Goal: Transaction & Acquisition: Purchase product/service

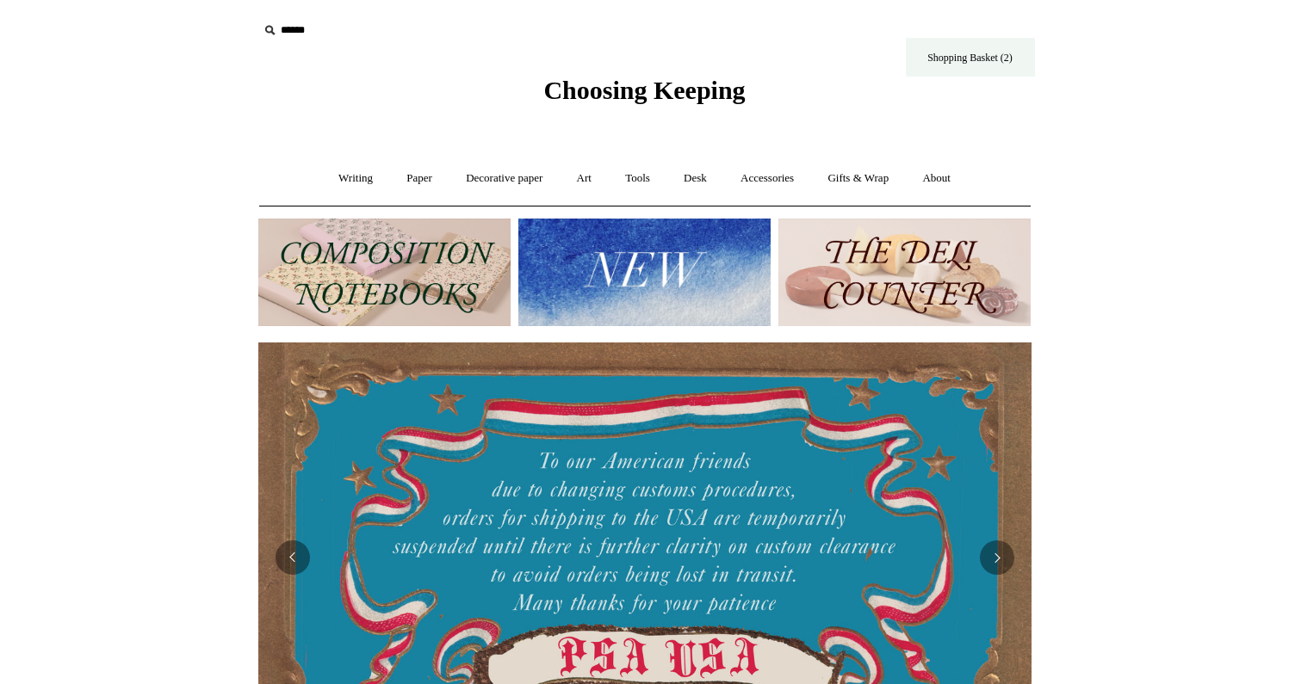
click at [948, 59] on link "Shopping Basket (2)" at bounding box center [970, 57] width 129 height 39
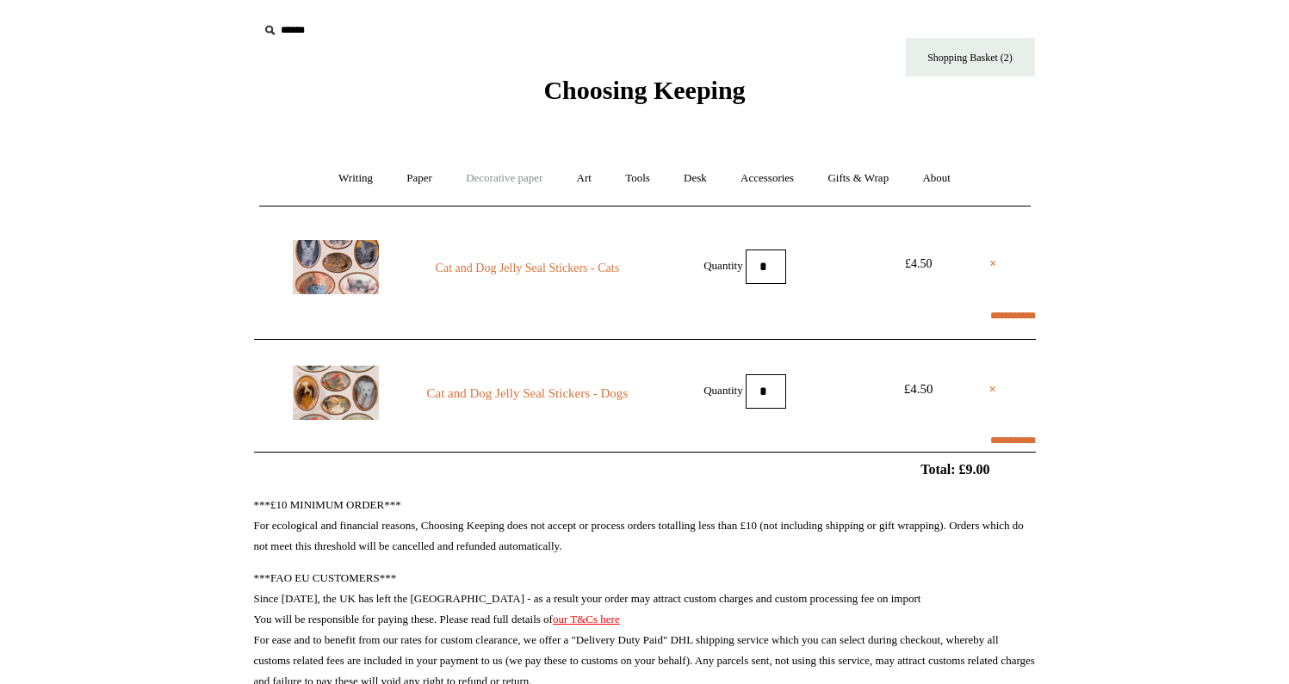
select select "**********"
type input "********"
select select "*****"
click at [416, 177] on link "Paper +" at bounding box center [419, 179] width 57 height 46
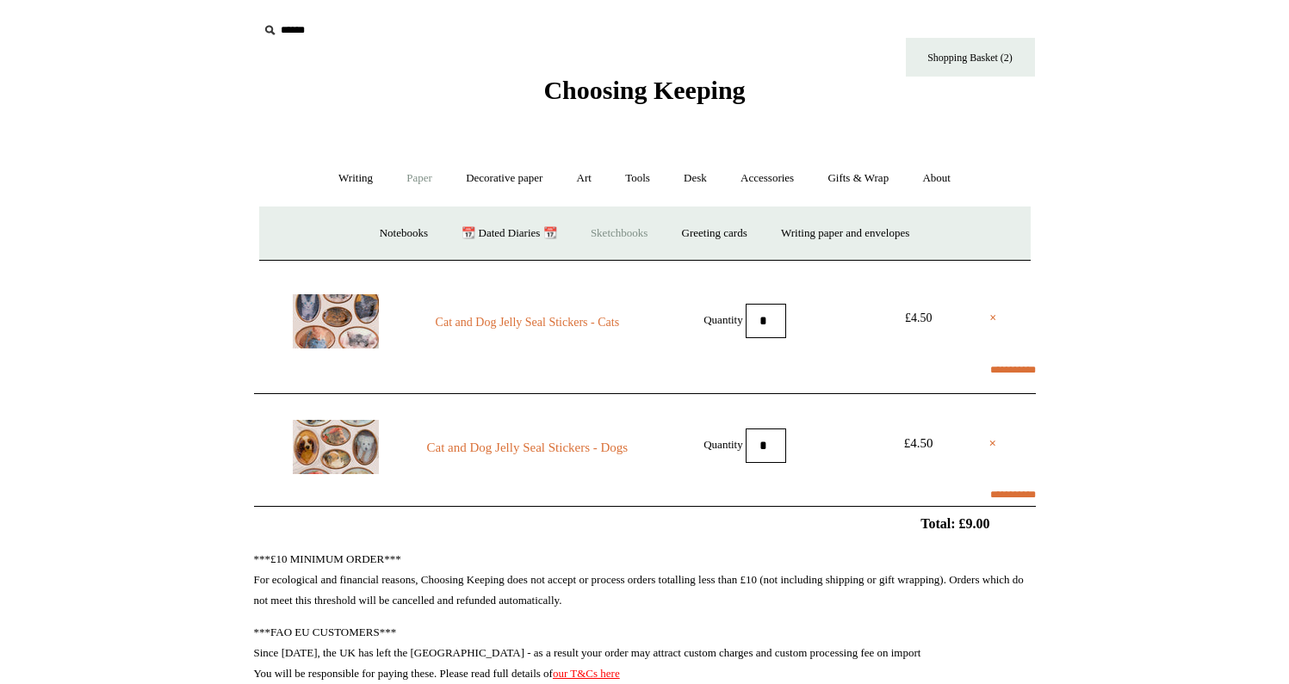
click at [593, 238] on link "Sketchbooks +" at bounding box center [619, 234] width 88 height 46
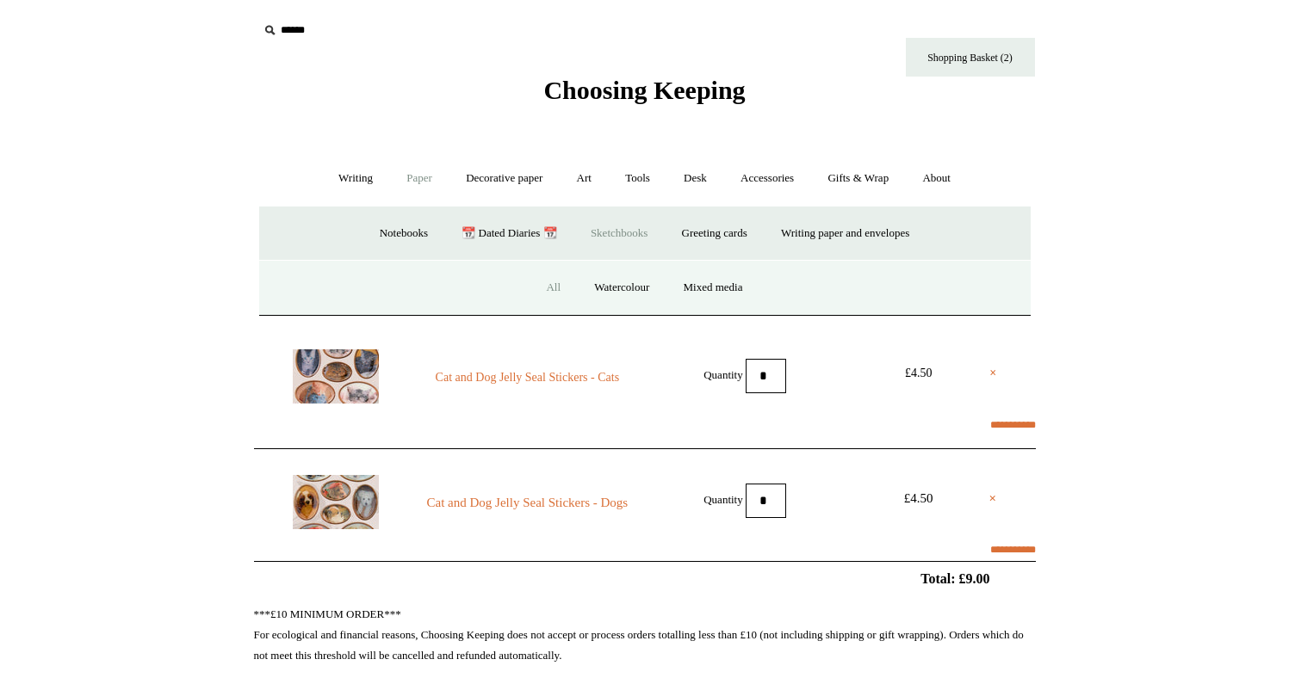
click at [547, 284] on link "All" at bounding box center [553, 288] width 46 height 46
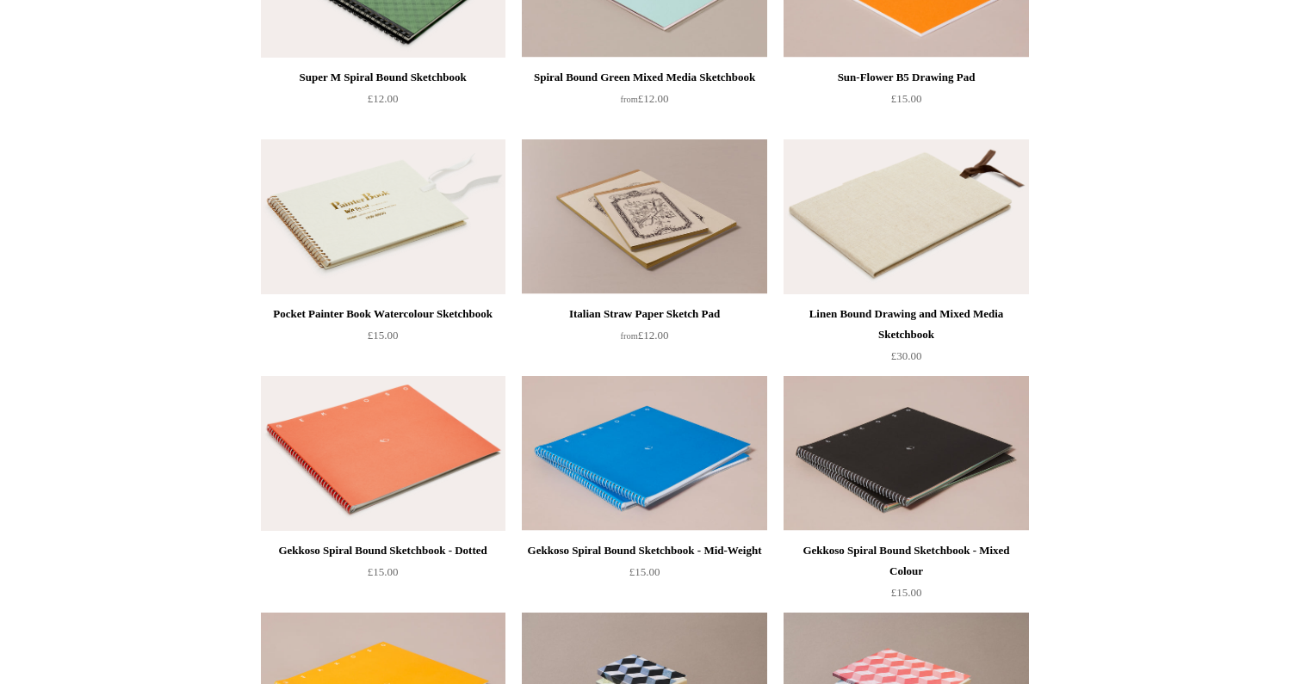
scroll to position [1518, 0]
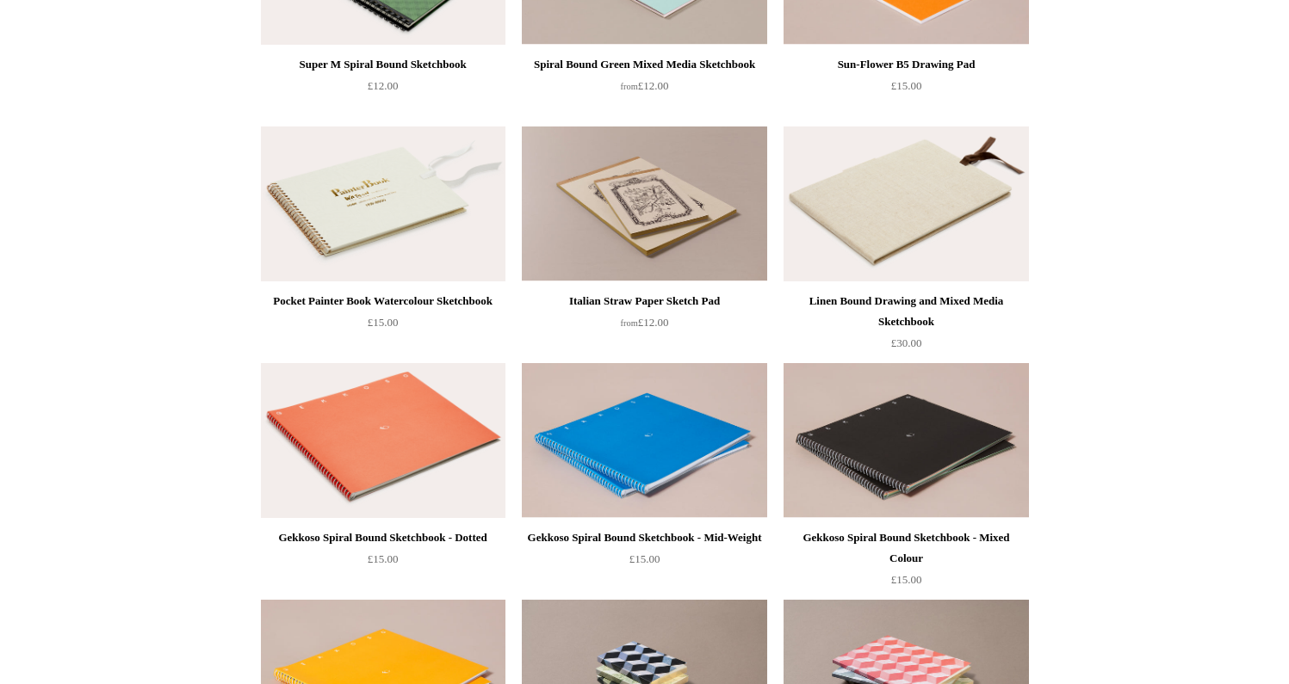
click at [989, 198] on img at bounding box center [905, 204] width 244 height 155
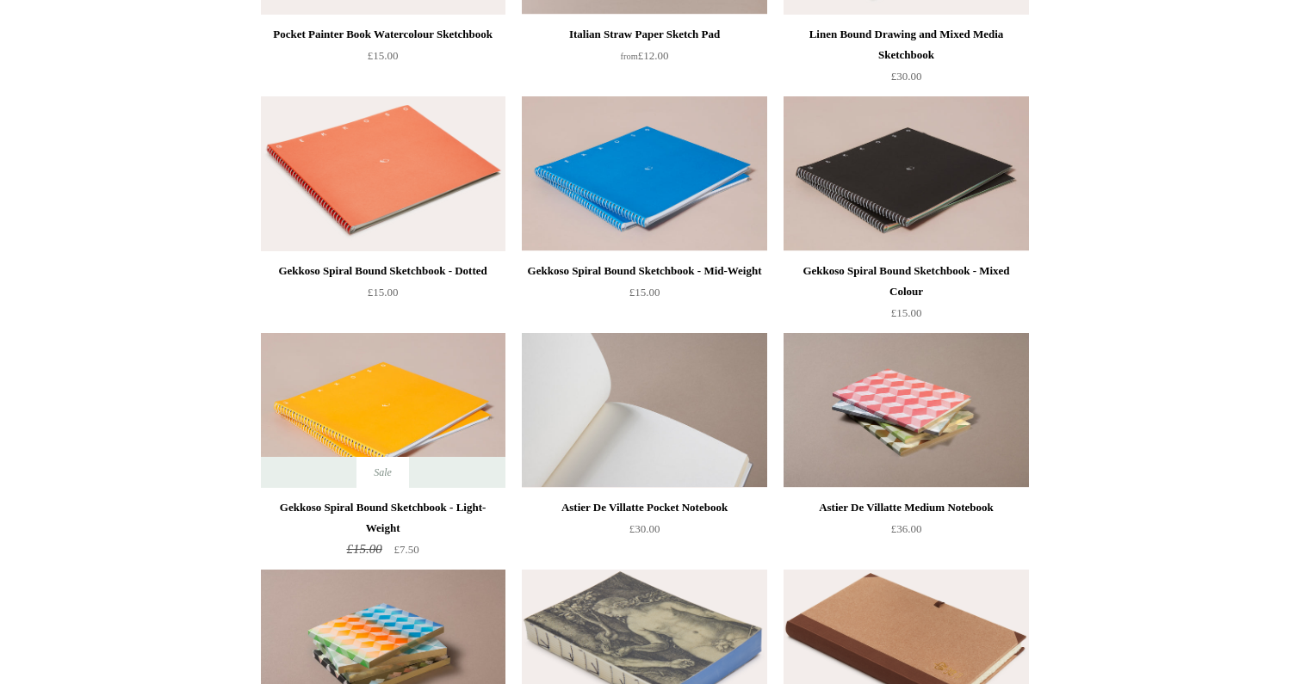
scroll to position [1795, 0]
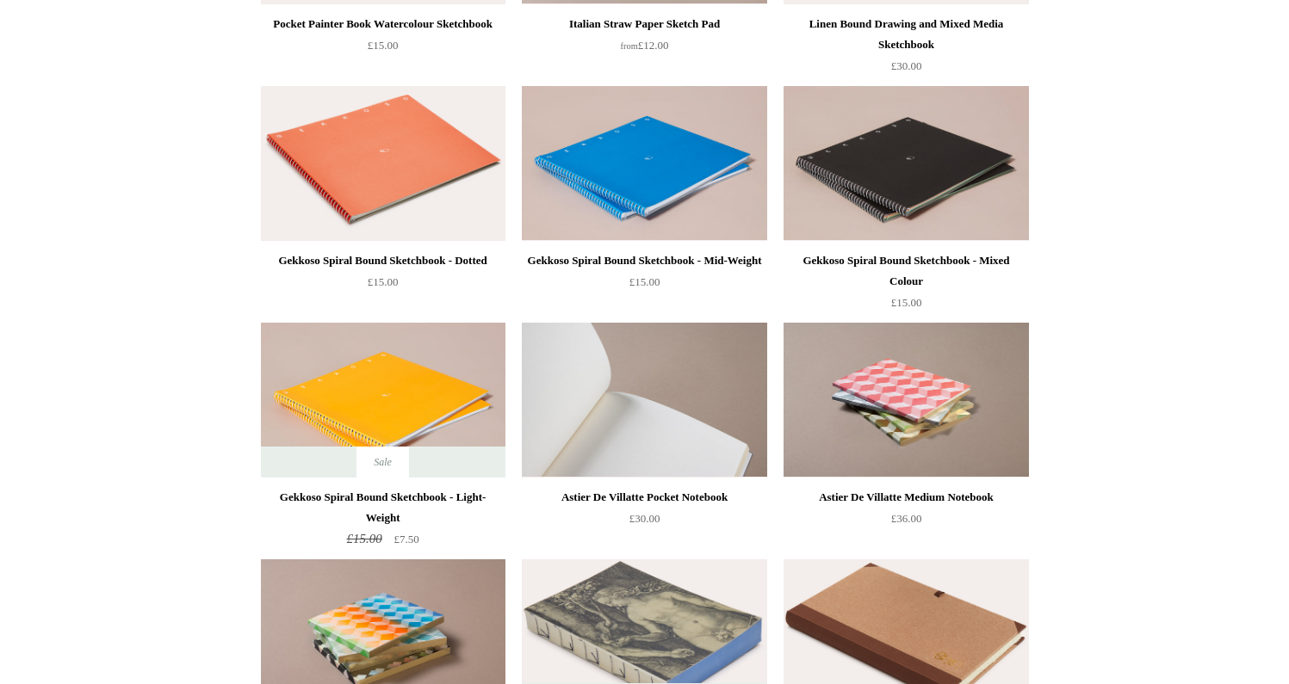
click at [679, 416] on img at bounding box center [644, 400] width 244 height 155
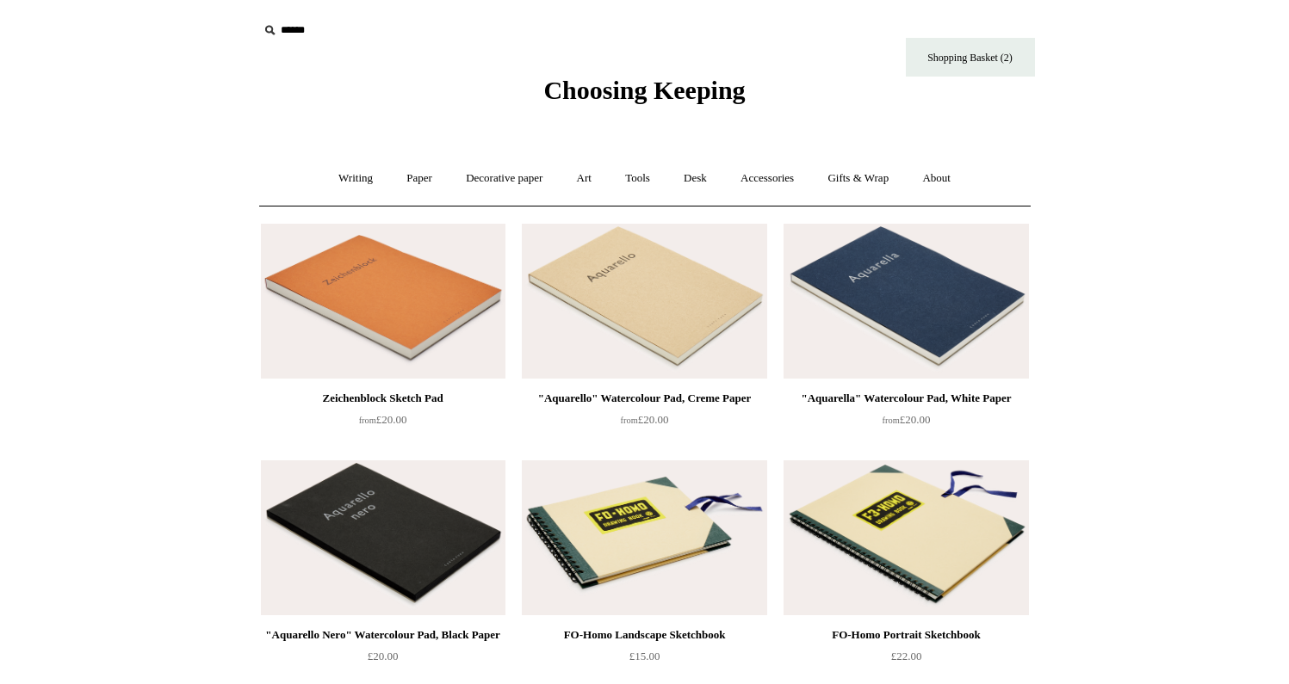
scroll to position [0, 0]
click at [637, 181] on link "Tools +" at bounding box center [637, 179] width 56 height 46
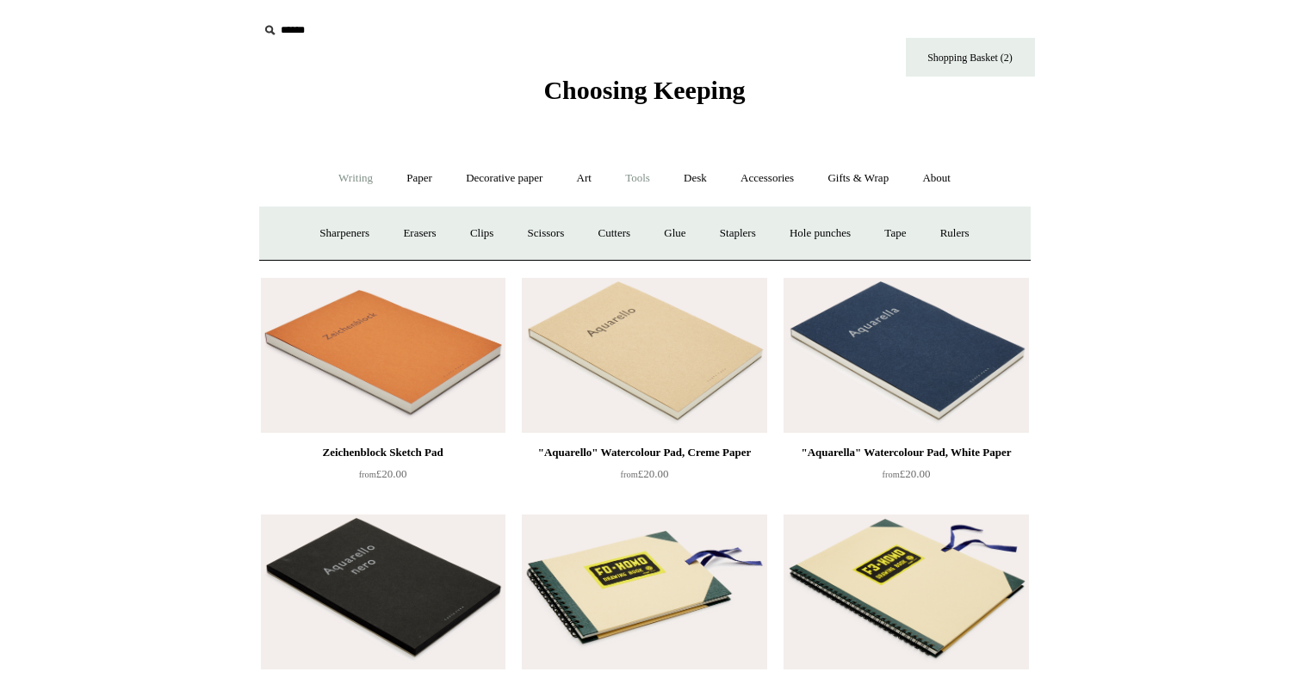
click at [339, 177] on link "Writing +" at bounding box center [355, 179] width 65 height 46
click at [578, 179] on link "Art +" at bounding box center [584, 179] width 46 height 46
drag, startPoint x: 685, startPoint y: 174, endPoint x: 771, endPoint y: 175, distance: 86.1
click at [771, 175] on link "Accessories +" at bounding box center [767, 179] width 84 height 46
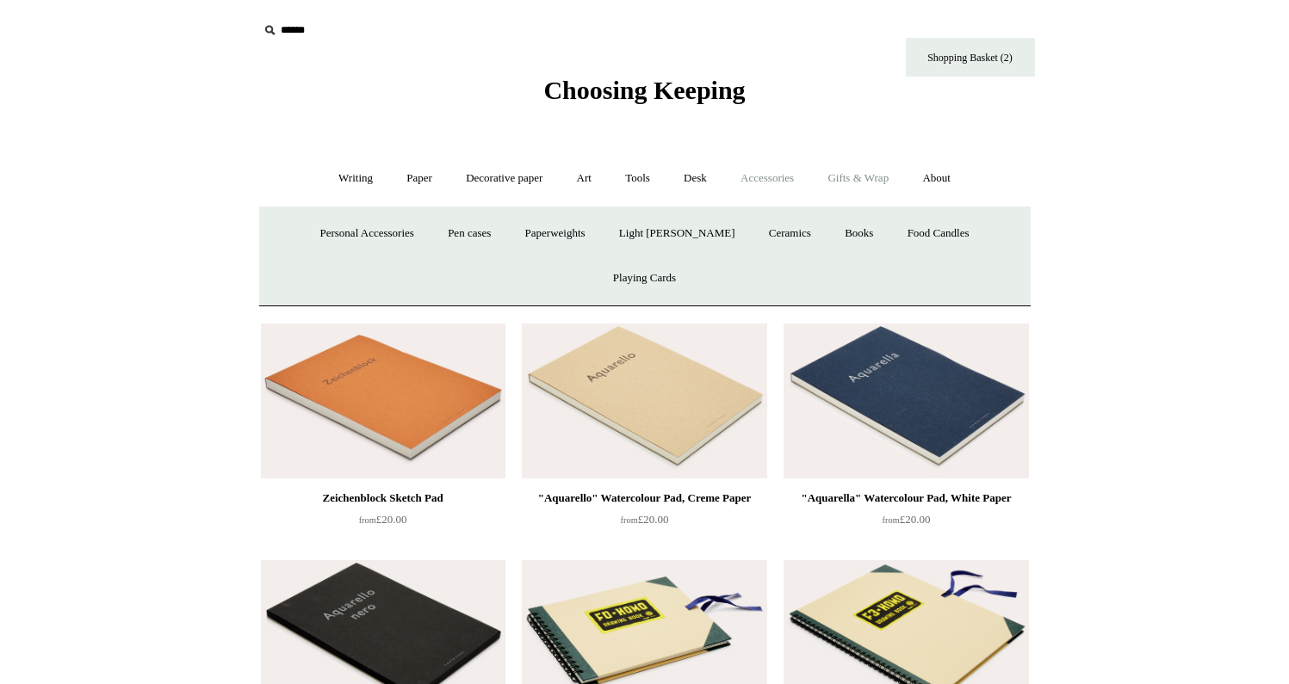
drag, startPoint x: 771, startPoint y: 175, endPoint x: 882, endPoint y: 179, distance: 111.1
click at [882, 179] on link "Gifts & Wrap +" at bounding box center [858, 179] width 92 height 46
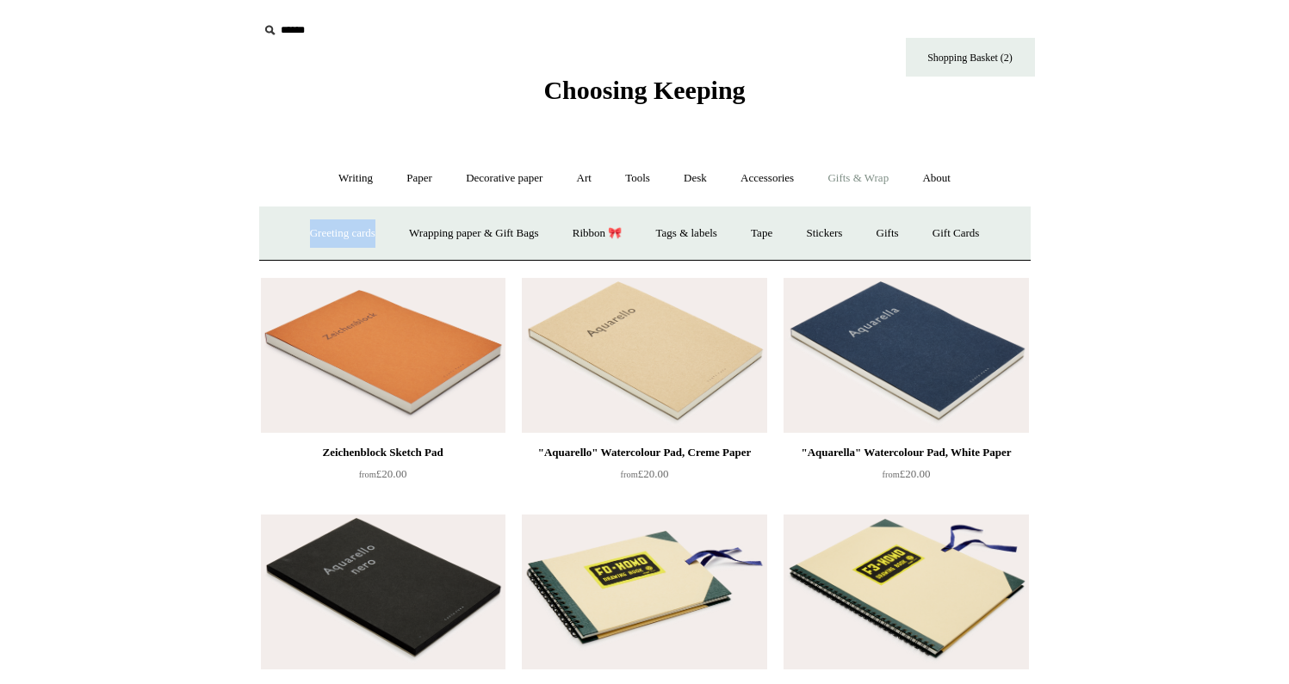
click at [858, 177] on link "Gifts & Wrap -" at bounding box center [858, 179] width 92 height 46
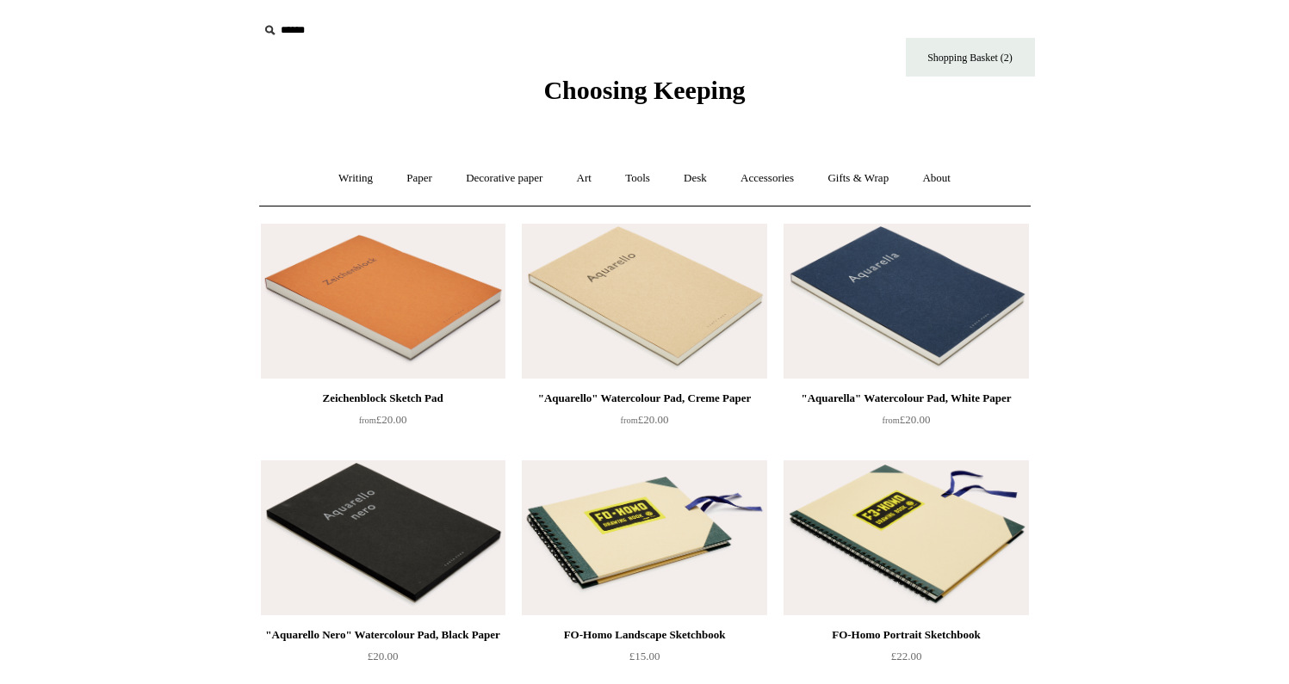
click at [858, 177] on link "Gifts & Wrap +" at bounding box center [858, 179] width 92 height 46
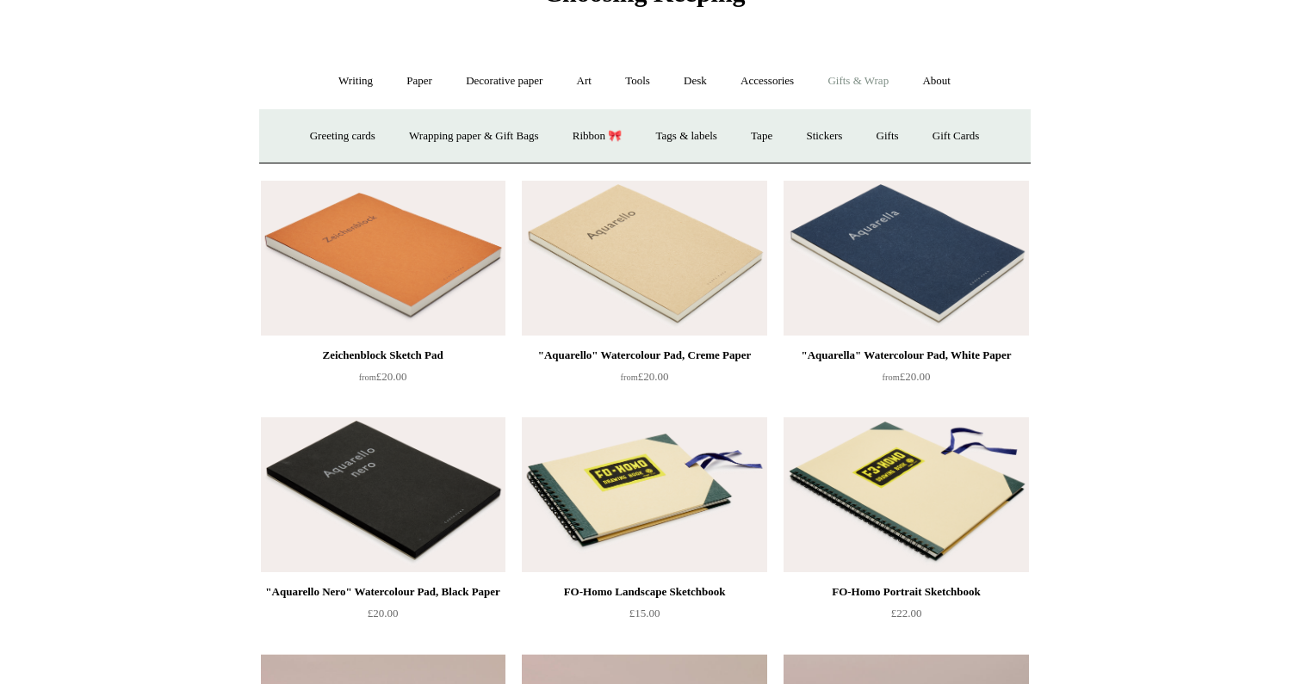
scroll to position [96, 0]
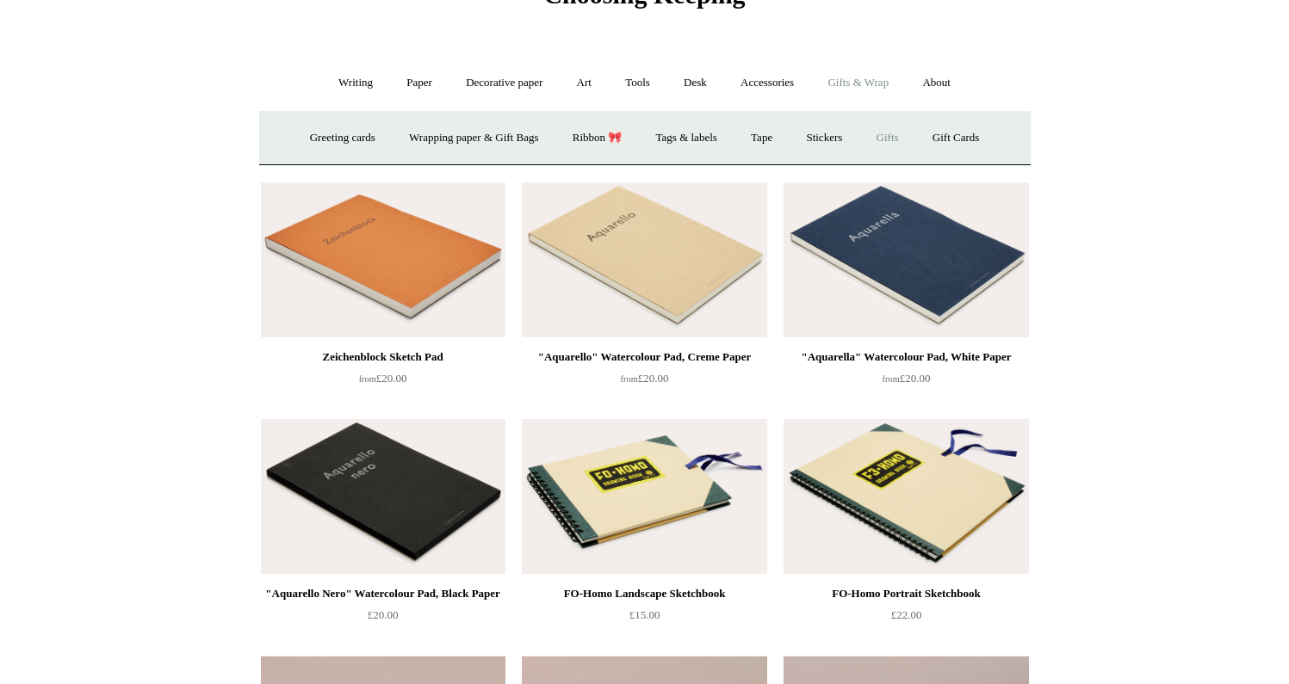
click at [906, 138] on link "Gifts +" at bounding box center [887, 138] width 53 height 46
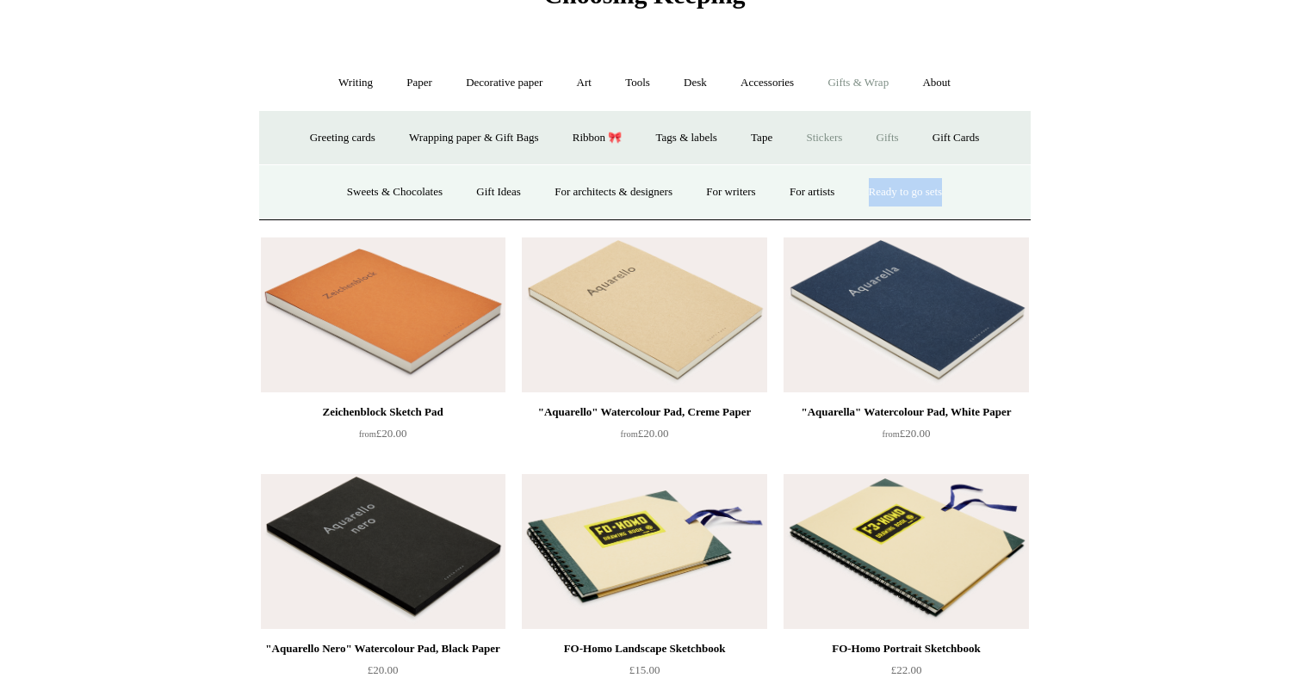
click at [832, 132] on link "Stickers" at bounding box center [823, 138] width 67 height 46
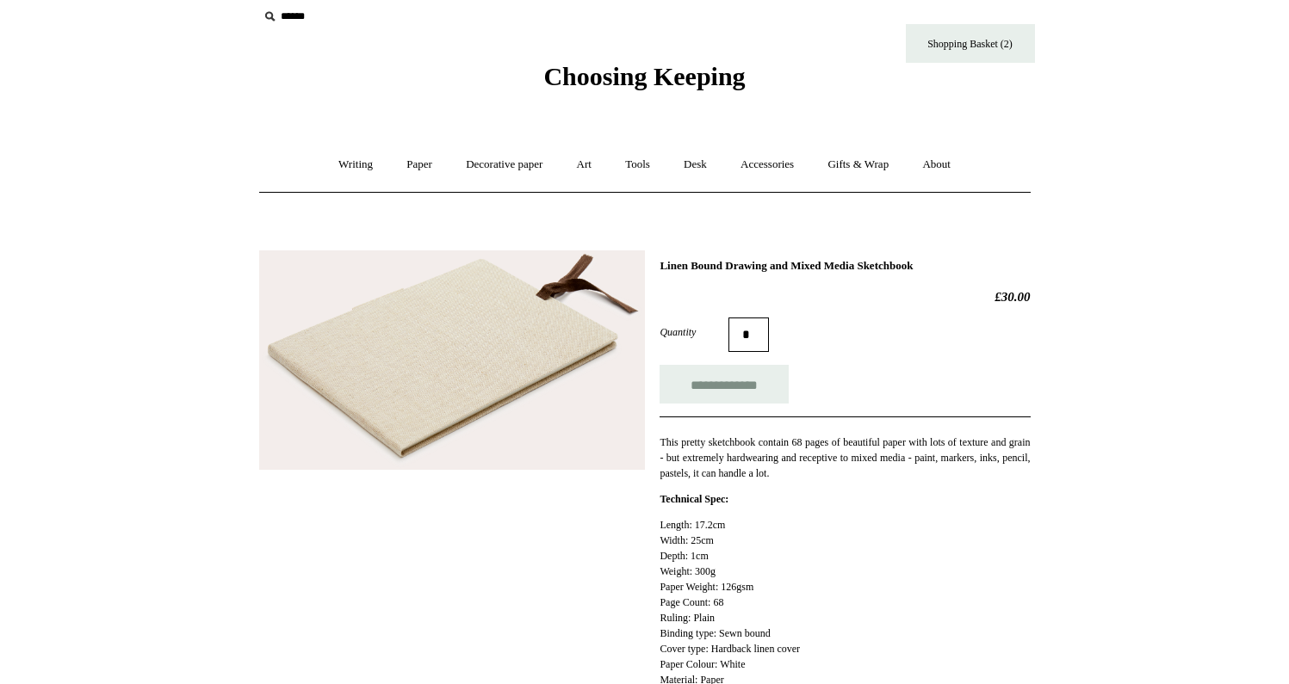
scroll to position [10, 0]
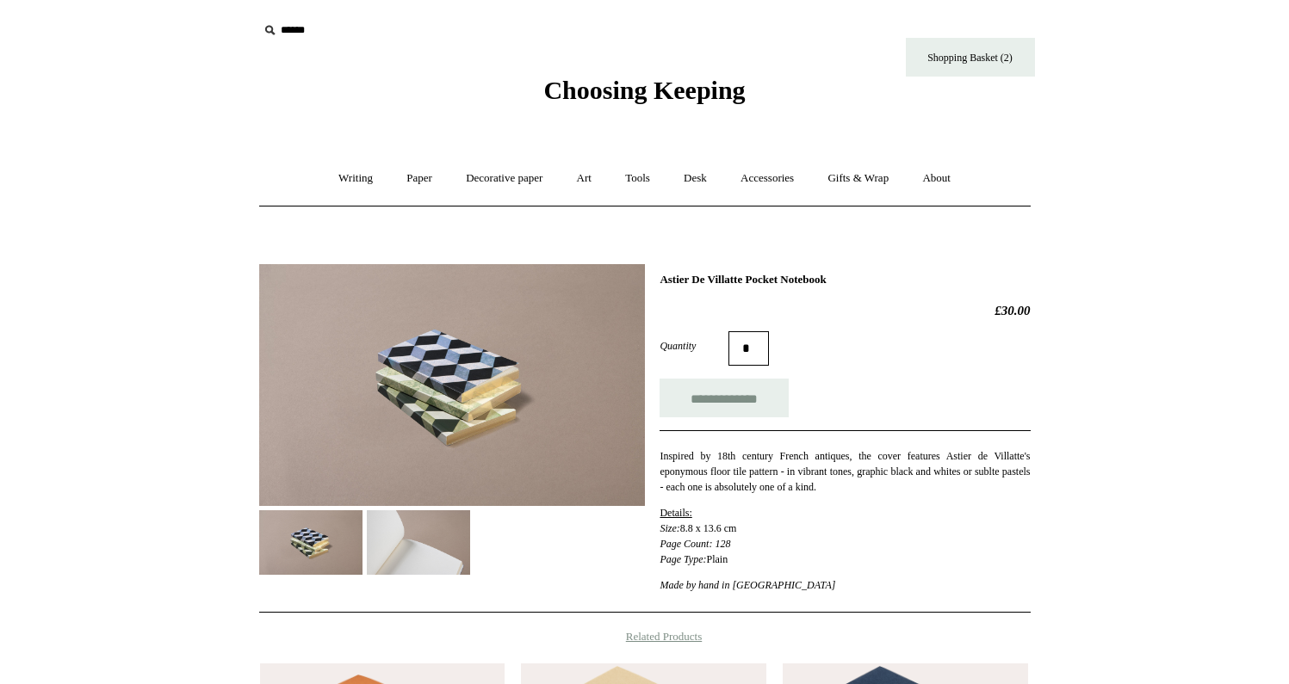
click at [392, 535] on img at bounding box center [418, 542] width 103 height 65
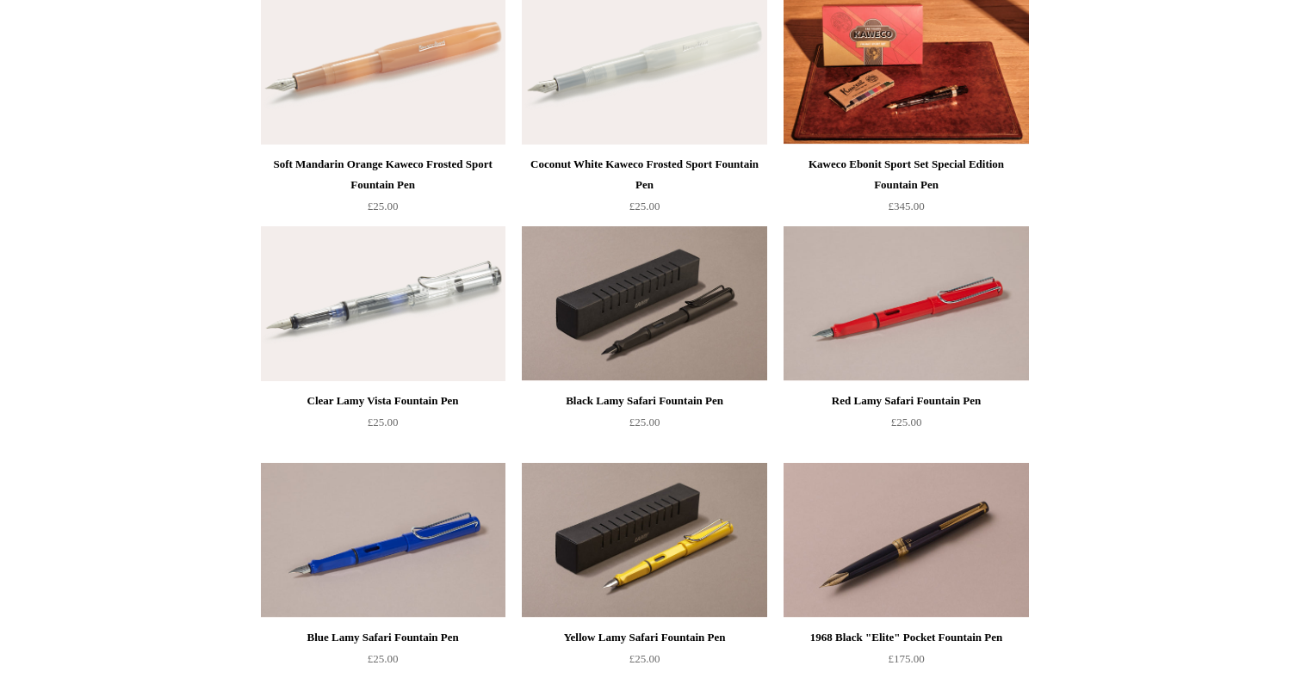
scroll to position [1429, 0]
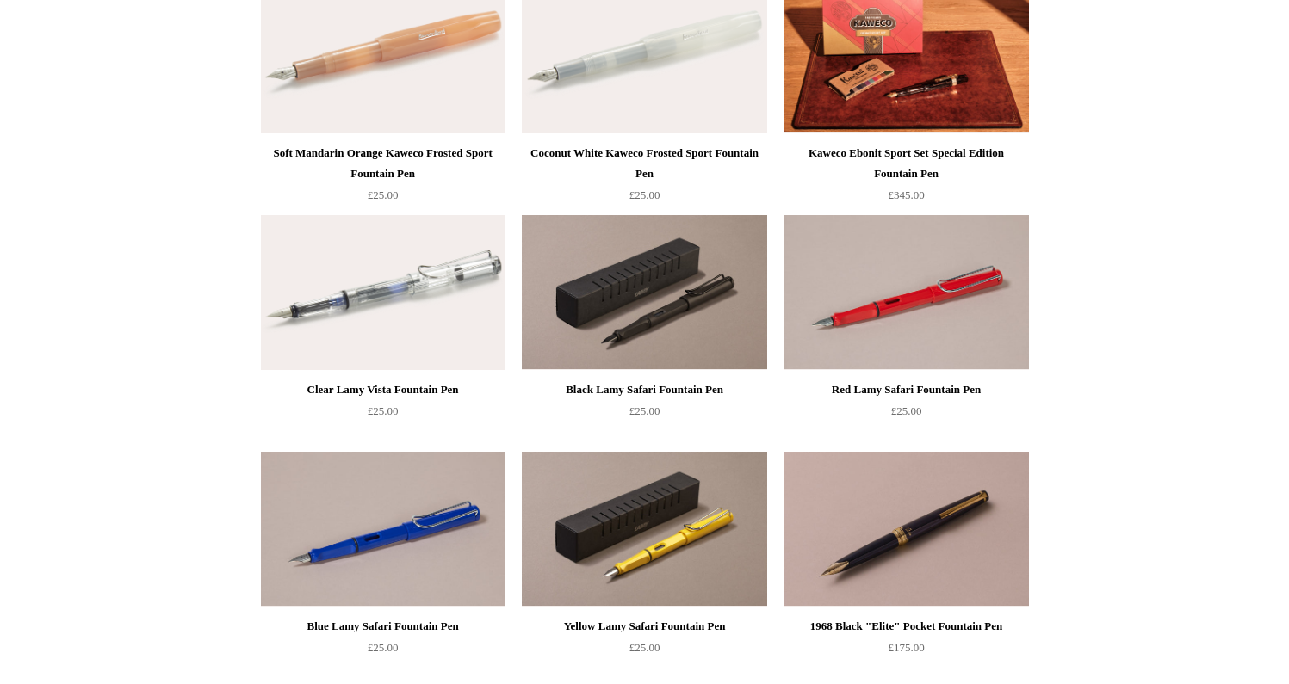
click at [430, 301] on img at bounding box center [383, 292] width 244 height 155
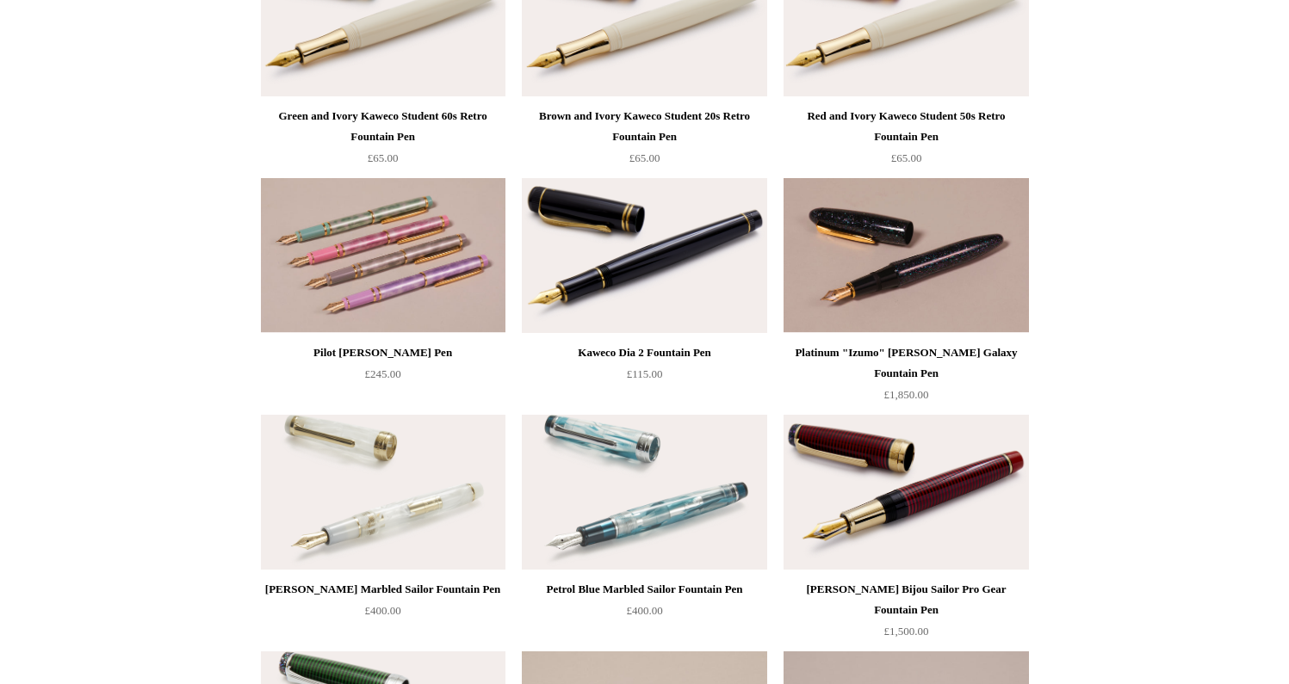
scroll to position [6329, 0]
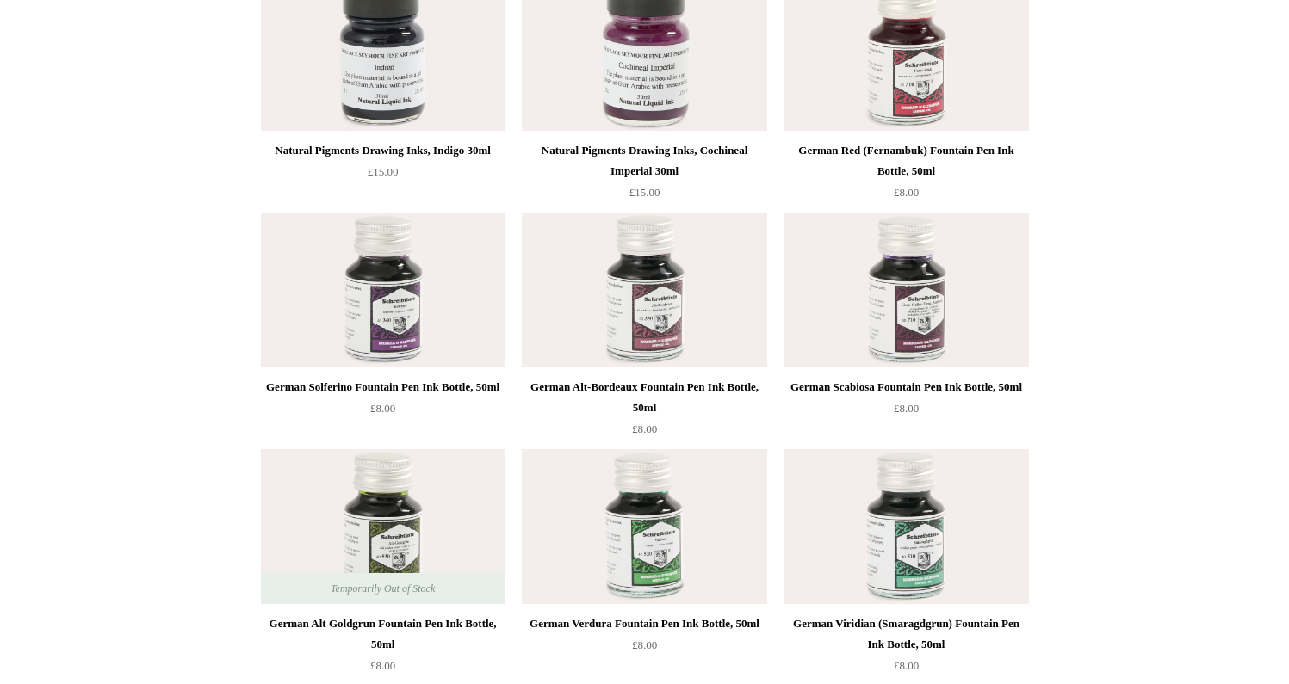
scroll to position [5465, 0]
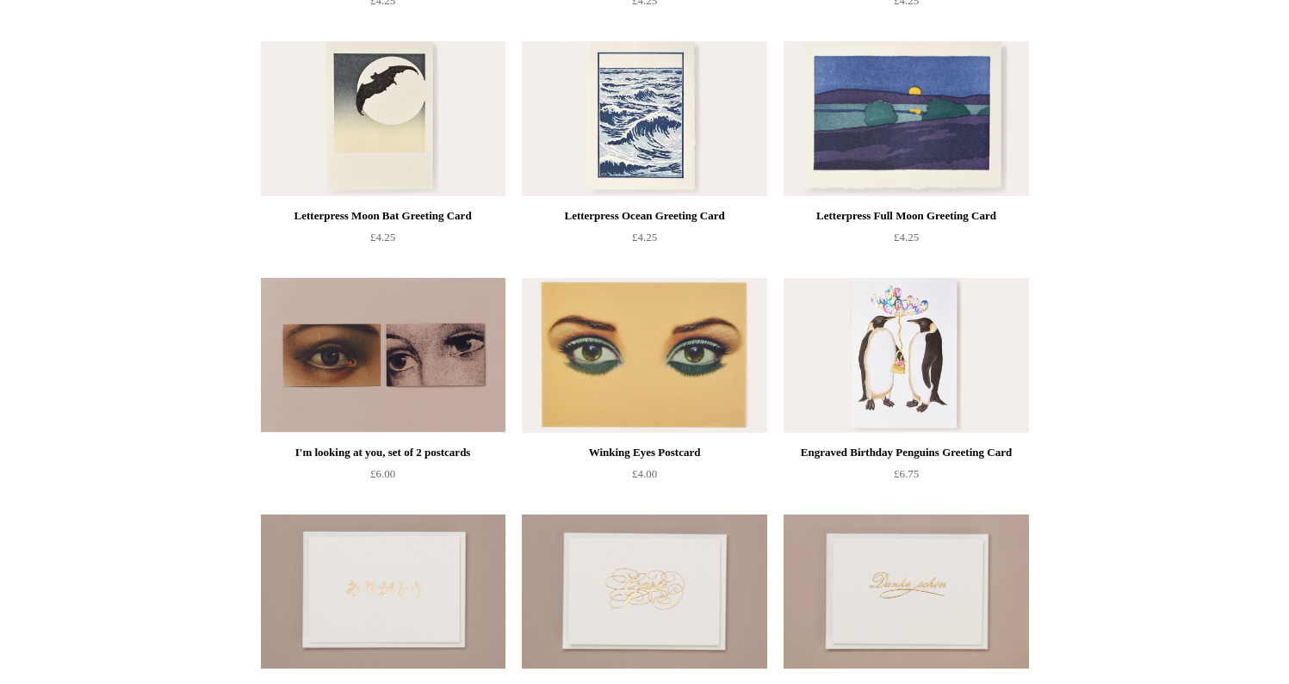
scroll to position [3761, 0]
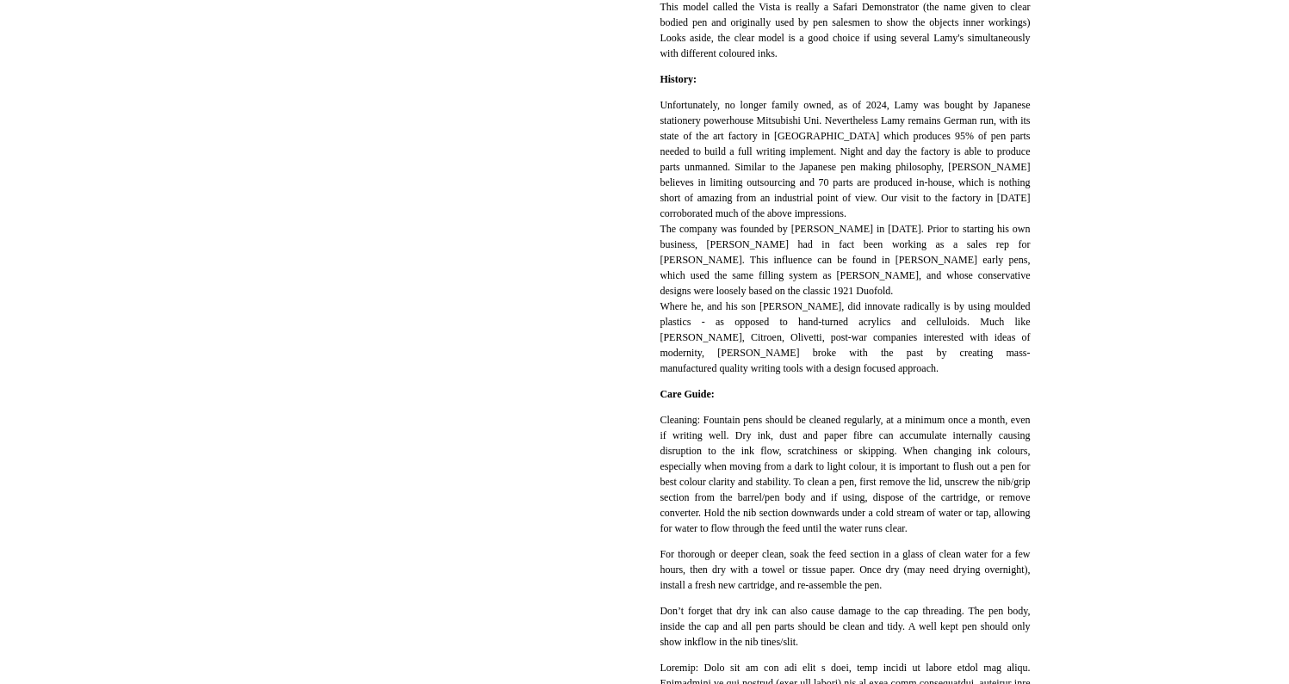
scroll to position [520, 0]
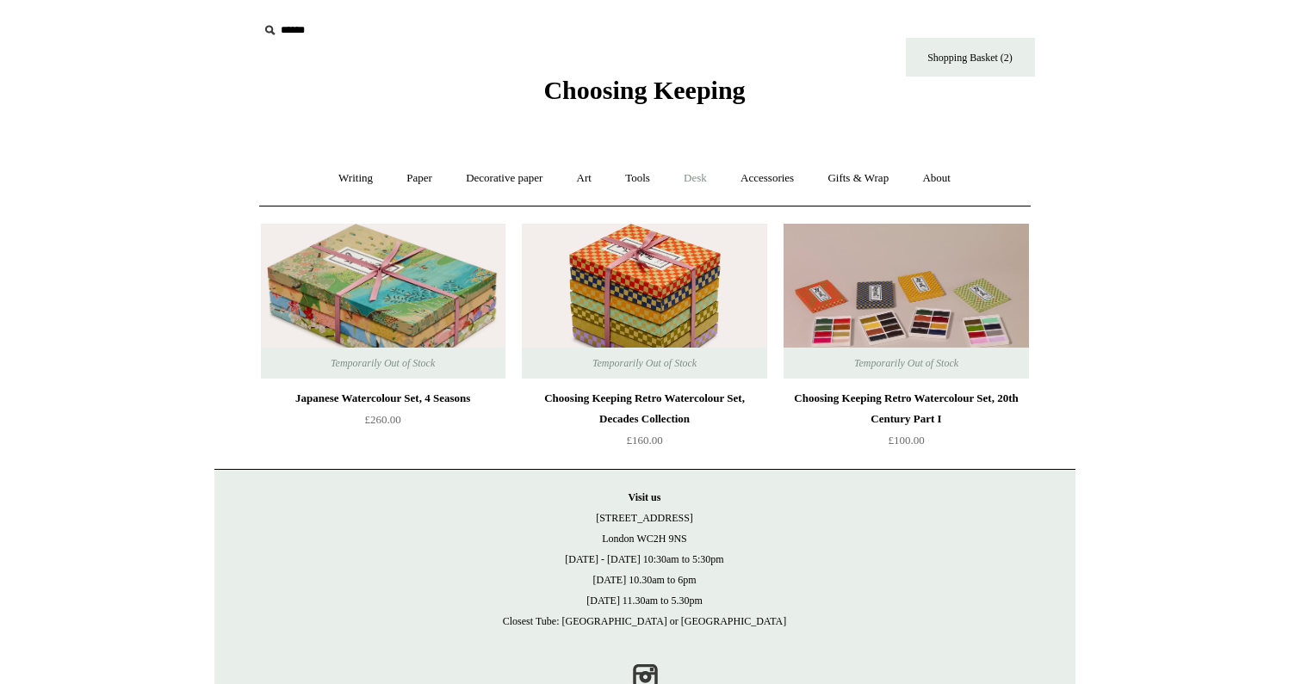
click at [696, 172] on link "Desk +" at bounding box center [695, 179] width 54 height 46
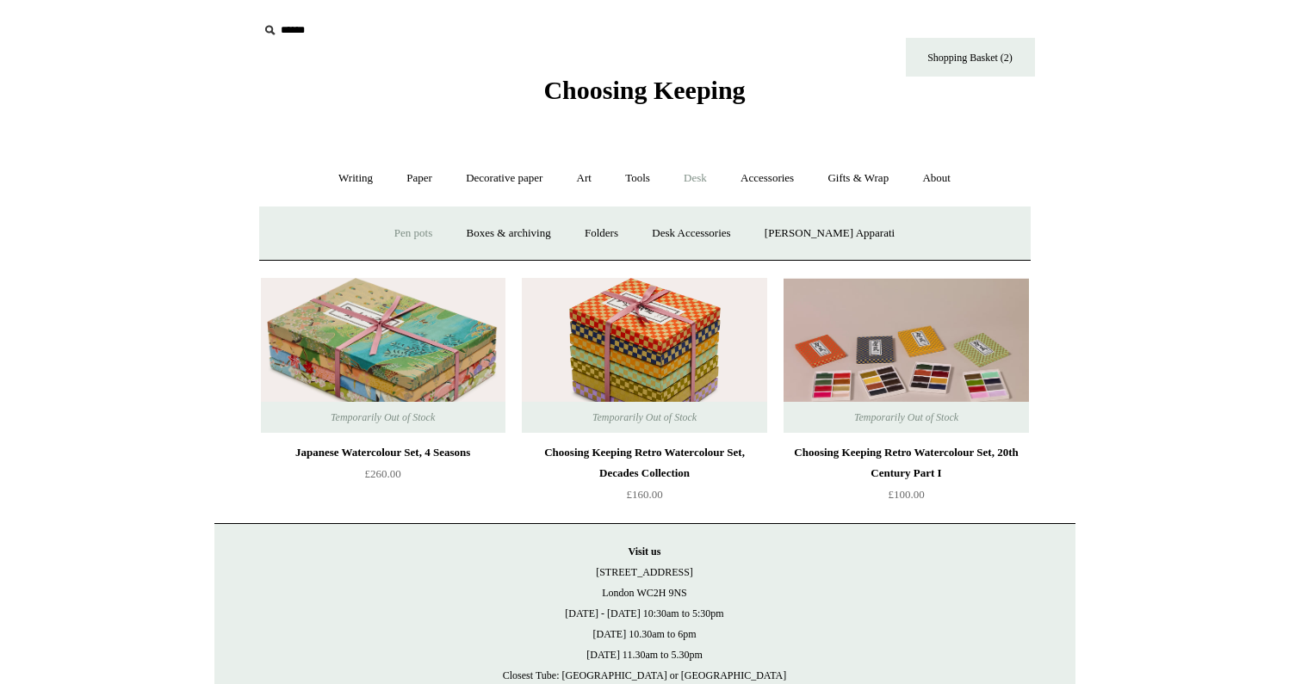
click at [429, 232] on link "Pen pots" at bounding box center [413, 234] width 69 height 46
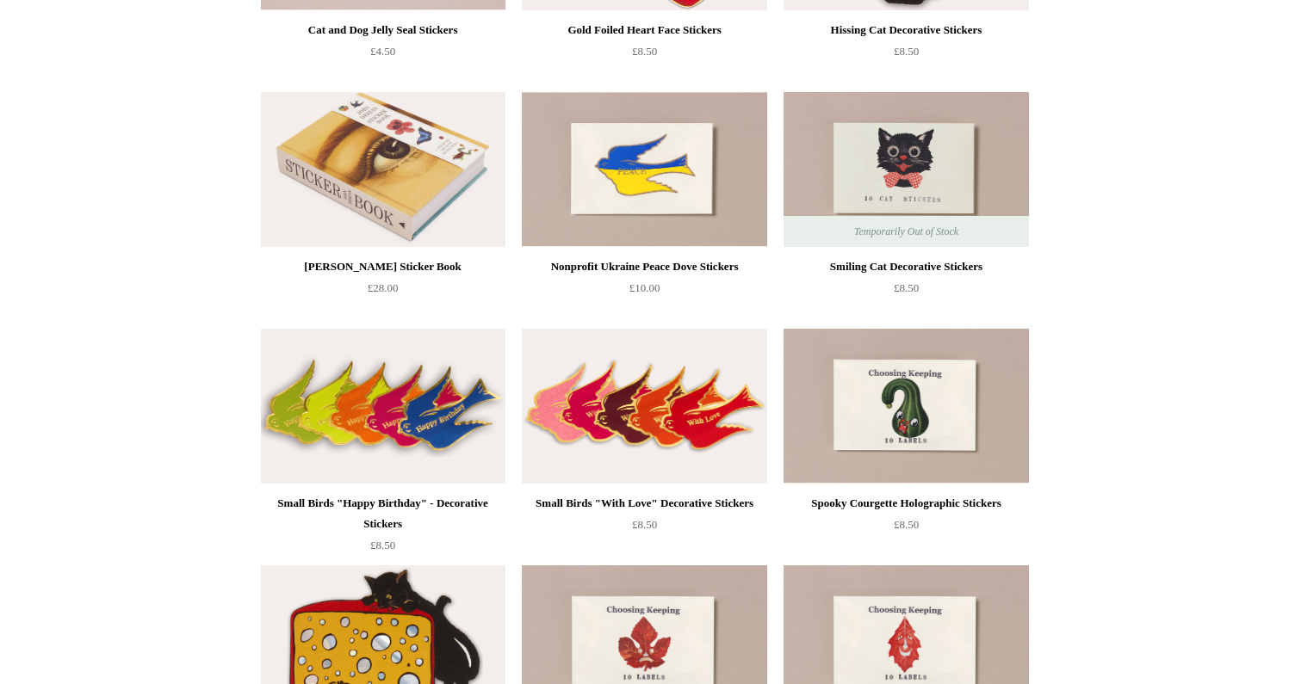
scroll to position [416, 0]
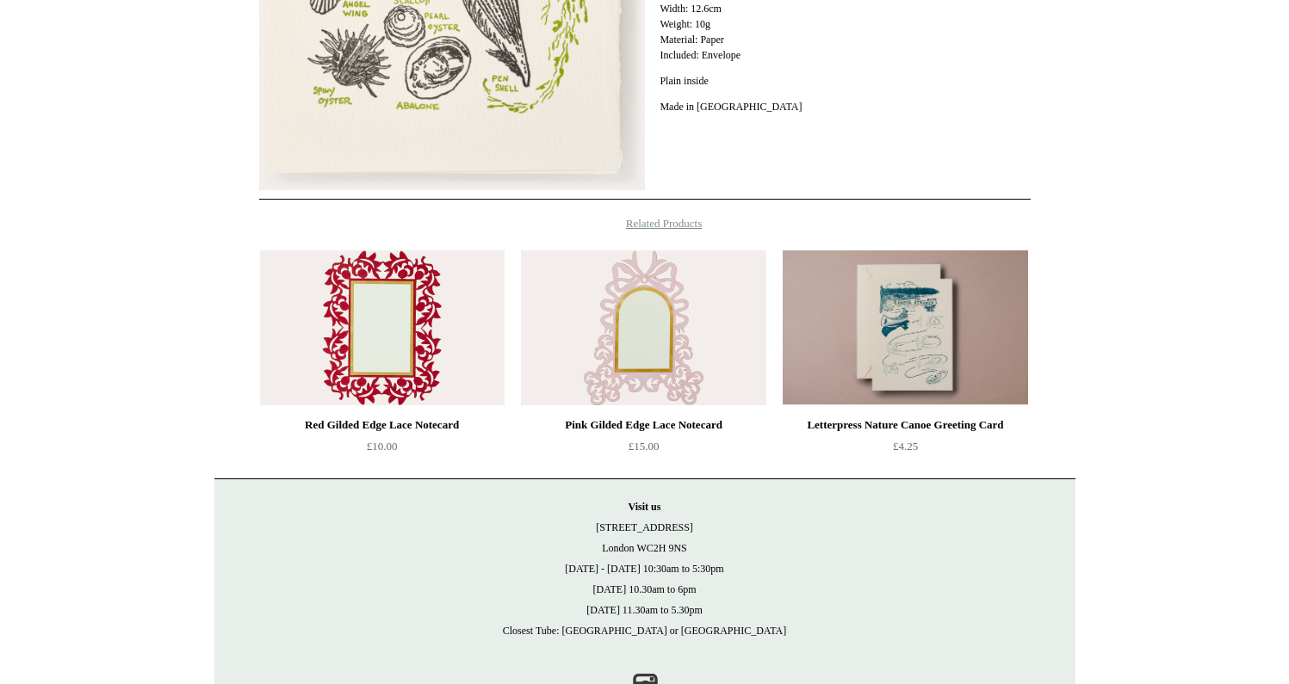
scroll to position [591, 0]
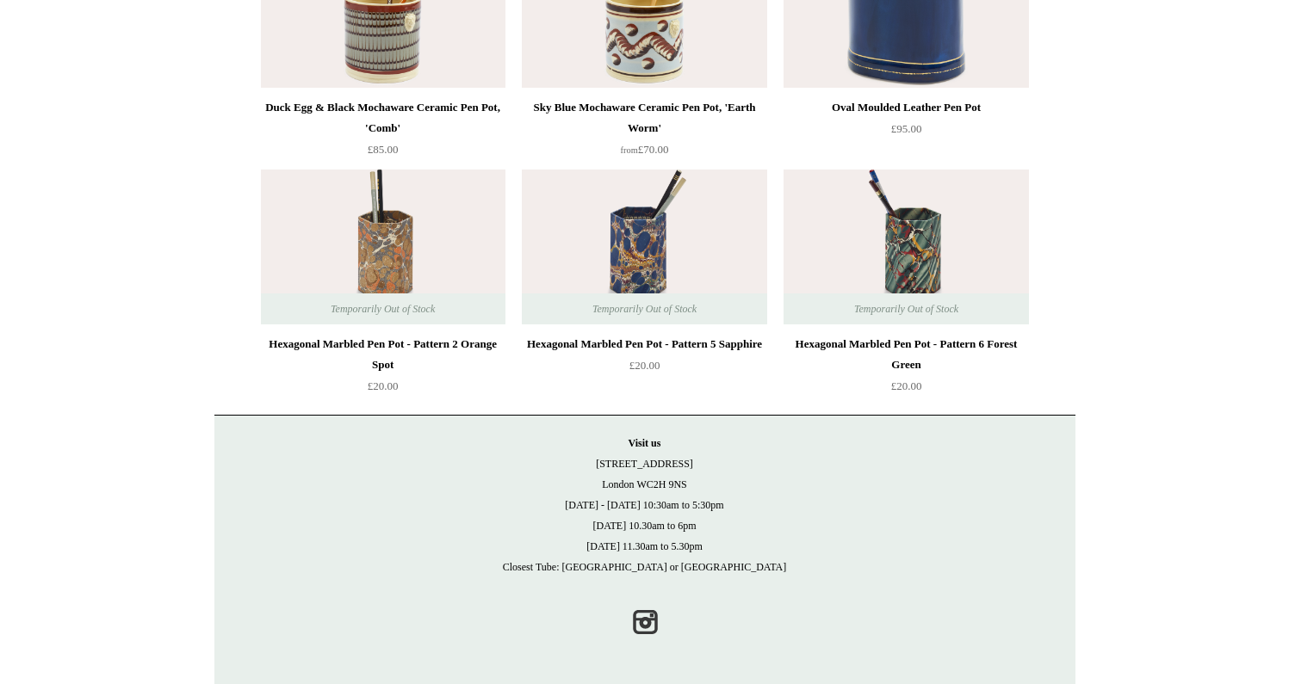
scroll to position [2657, 0]
